Goal: Information Seeking & Learning: Learn about a topic

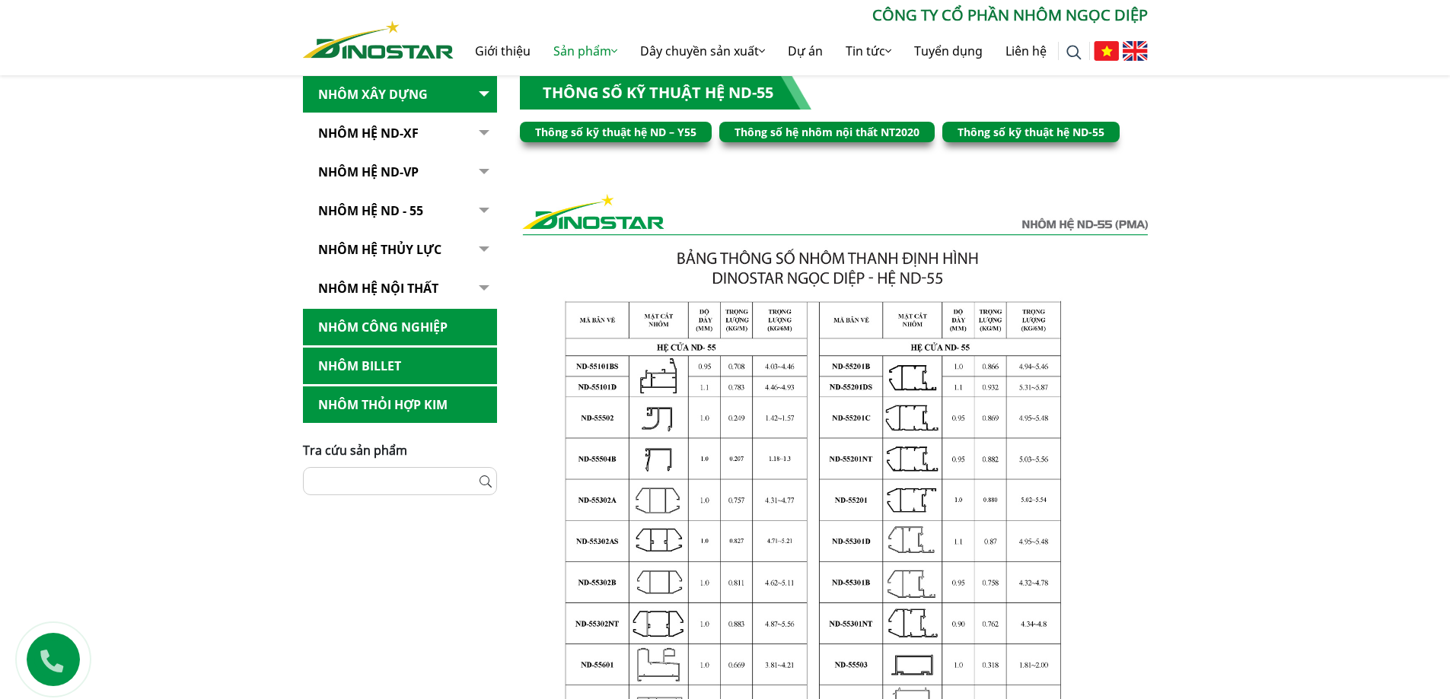
scroll to position [380, 0]
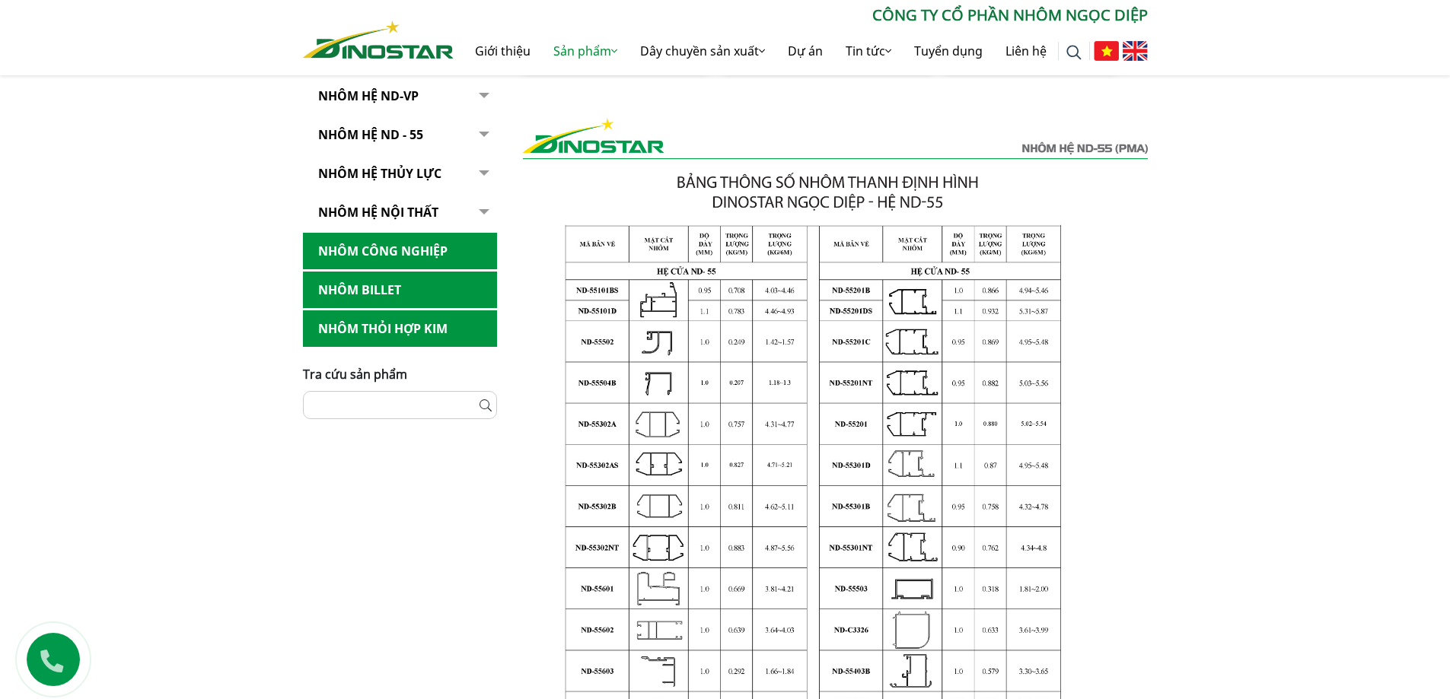
click at [425, 130] on link "NHÔM HỆ ND - 55" at bounding box center [400, 134] width 194 height 37
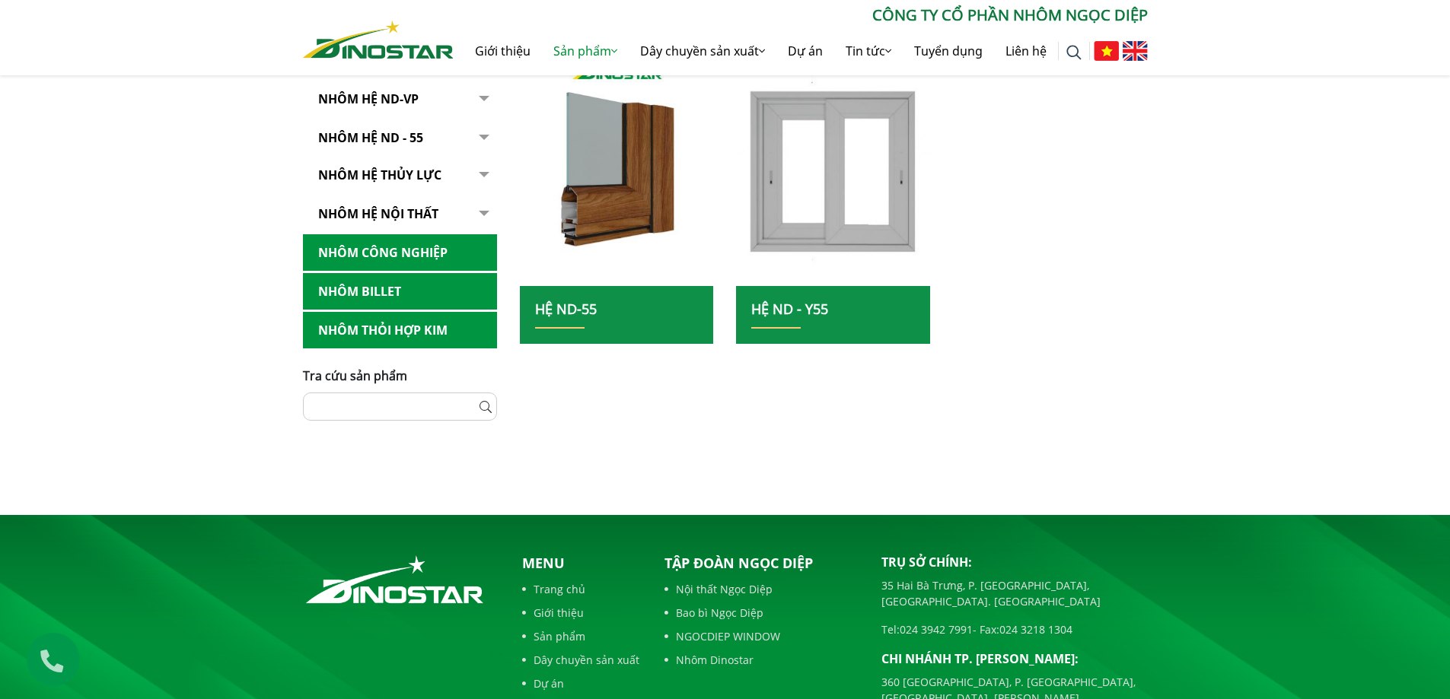
scroll to position [152, 0]
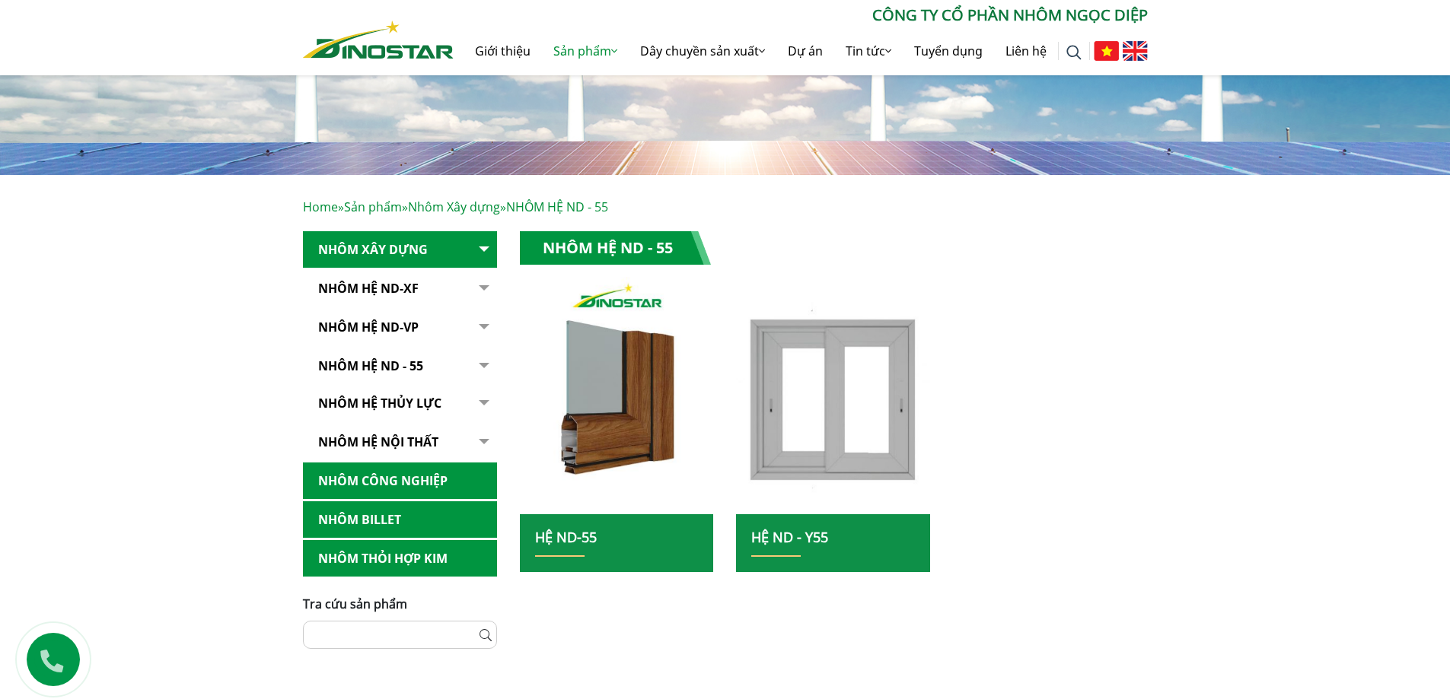
click at [581, 540] on link "Hệ ND-55" at bounding box center [566, 537] width 62 height 18
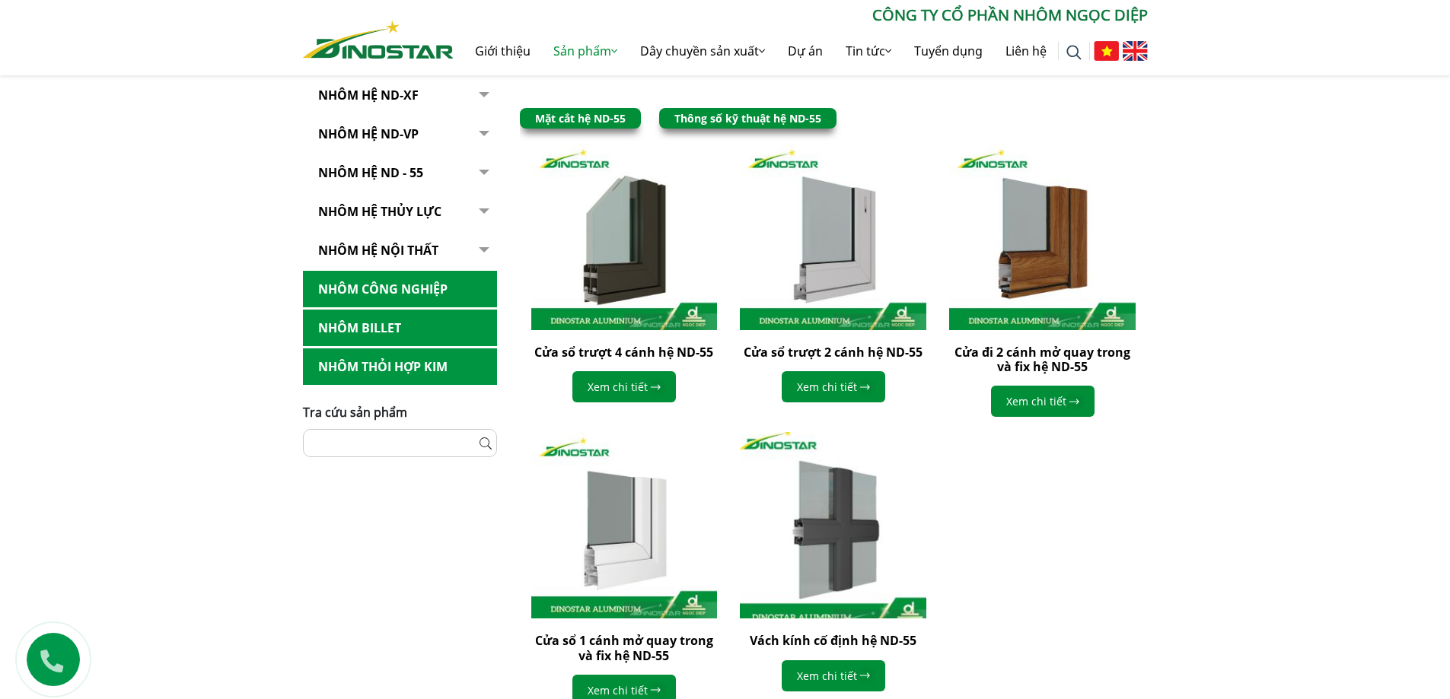
scroll to position [609, 0]
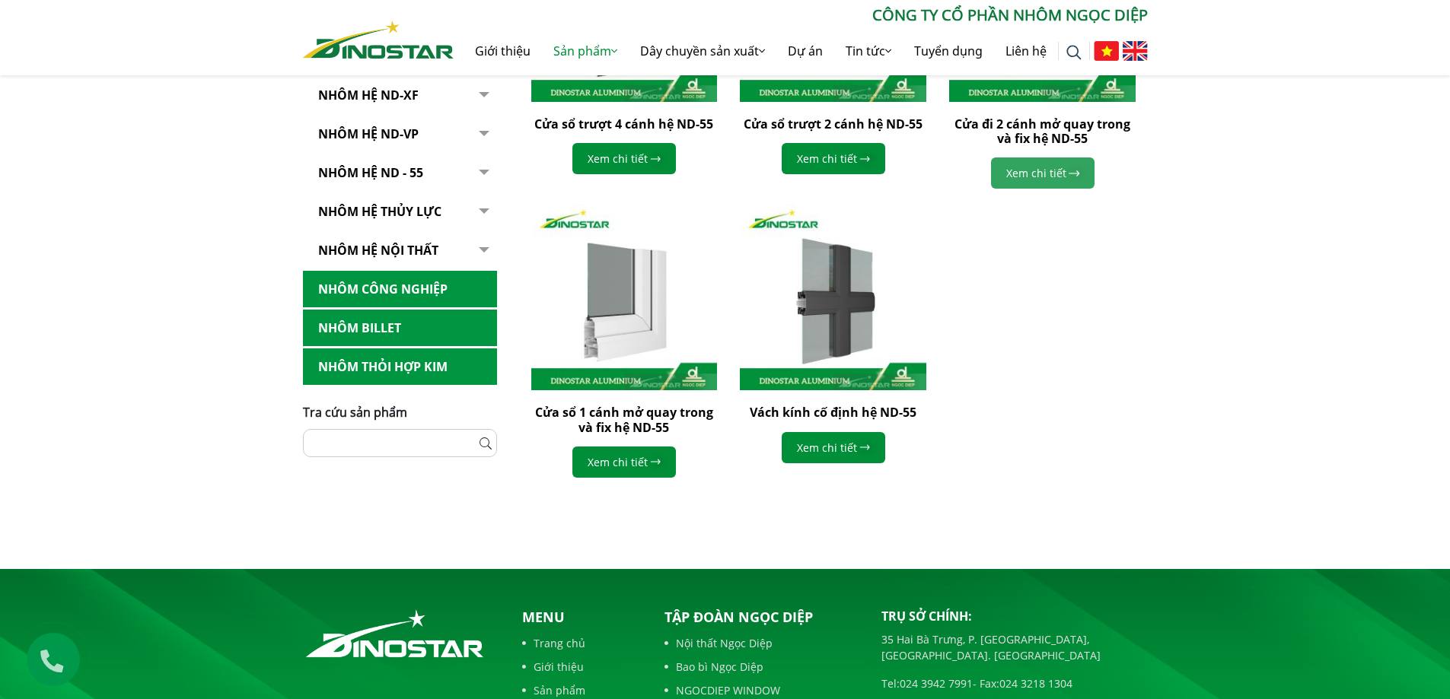
click at [1048, 172] on link "Xem chi tiết" at bounding box center [1042, 173] width 103 height 31
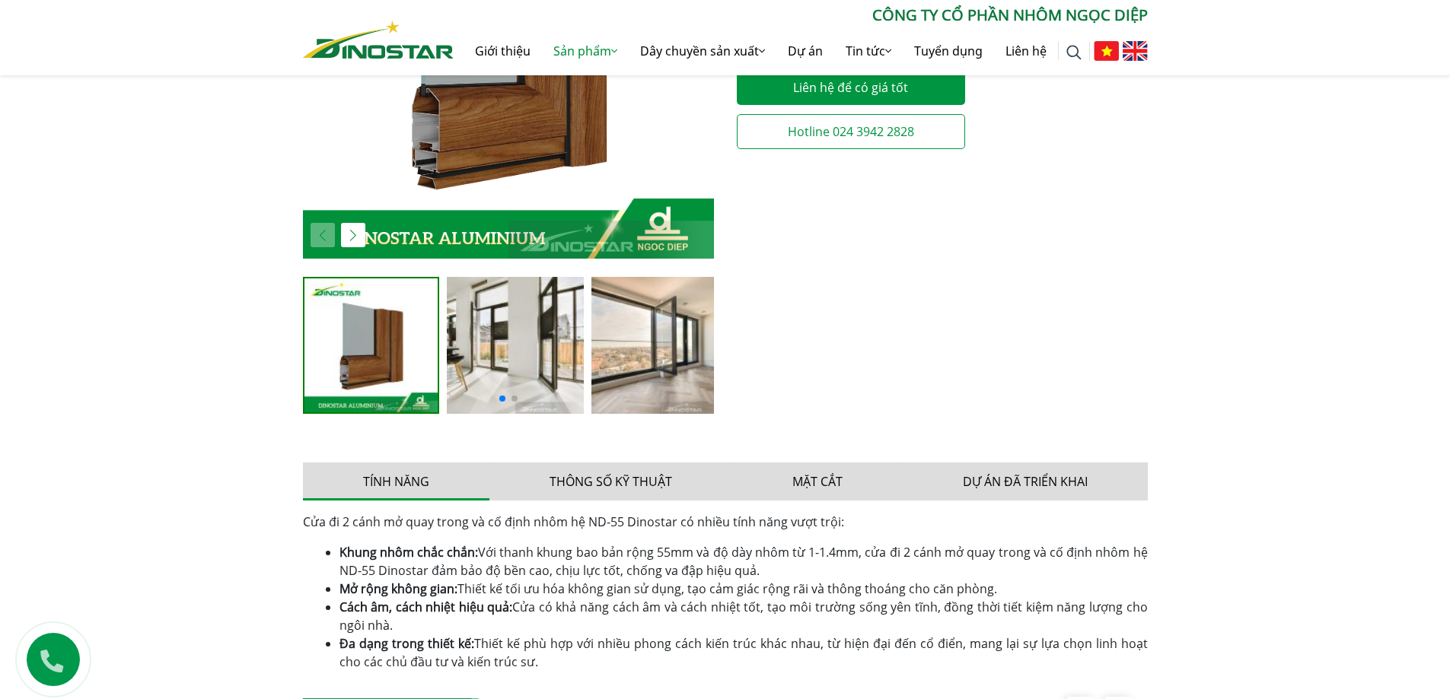
scroll to position [609, 0]
